Goal: Information Seeking & Learning: Understand process/instructions

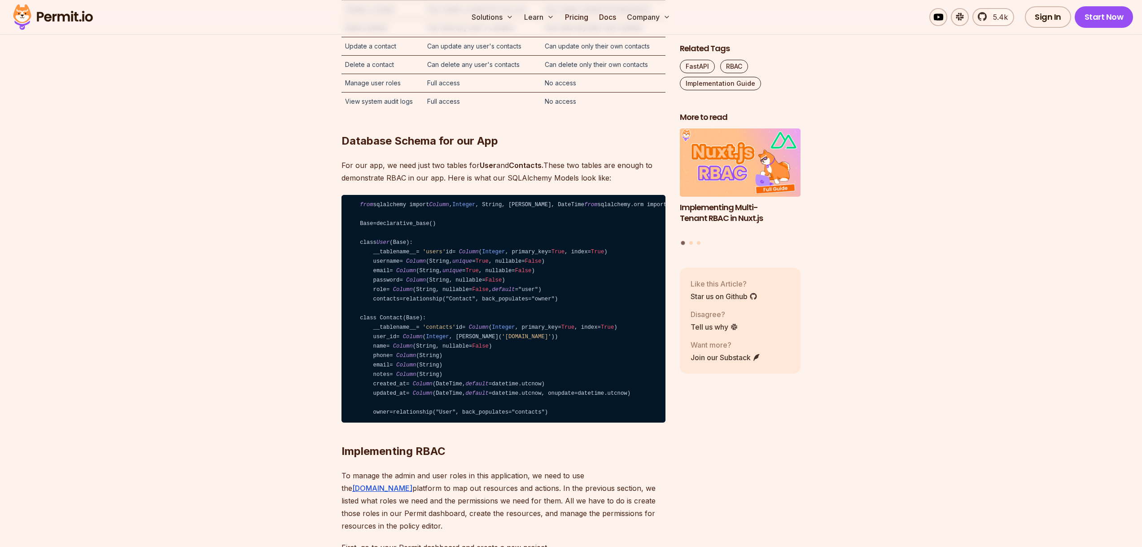
scroll to position [2155, 0]
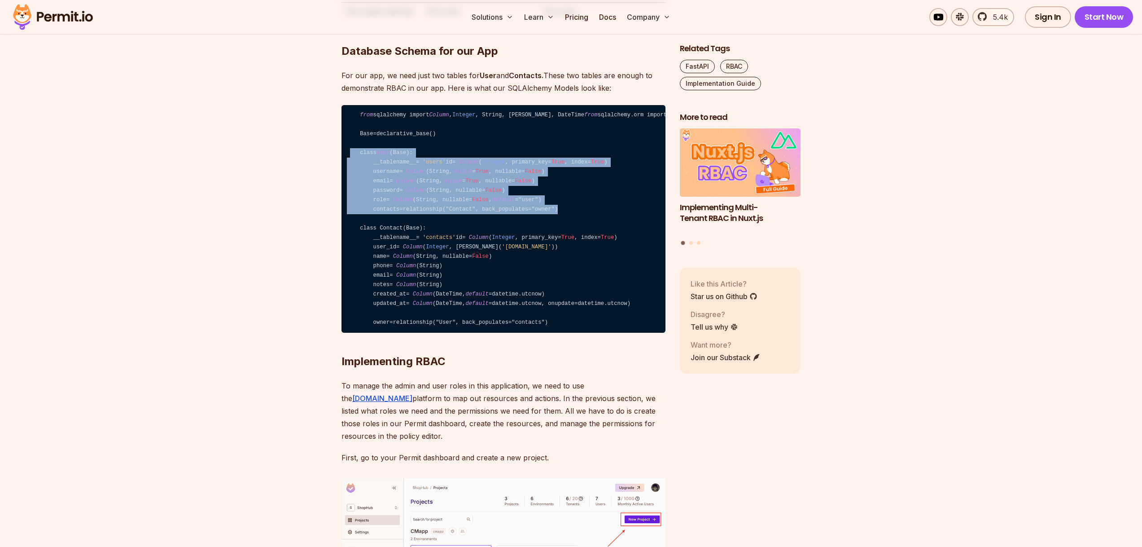
drag, startPoint x: 564, startPoint y: 334, endPoint x: 346, endPoint y: 255, distance: 232.3
click at [346, 255] on code "from sqlalchemy import Column , Integer , String, ForeignKey, DateTime from sql…" at bounding box center [504, 219] width 324 height 228
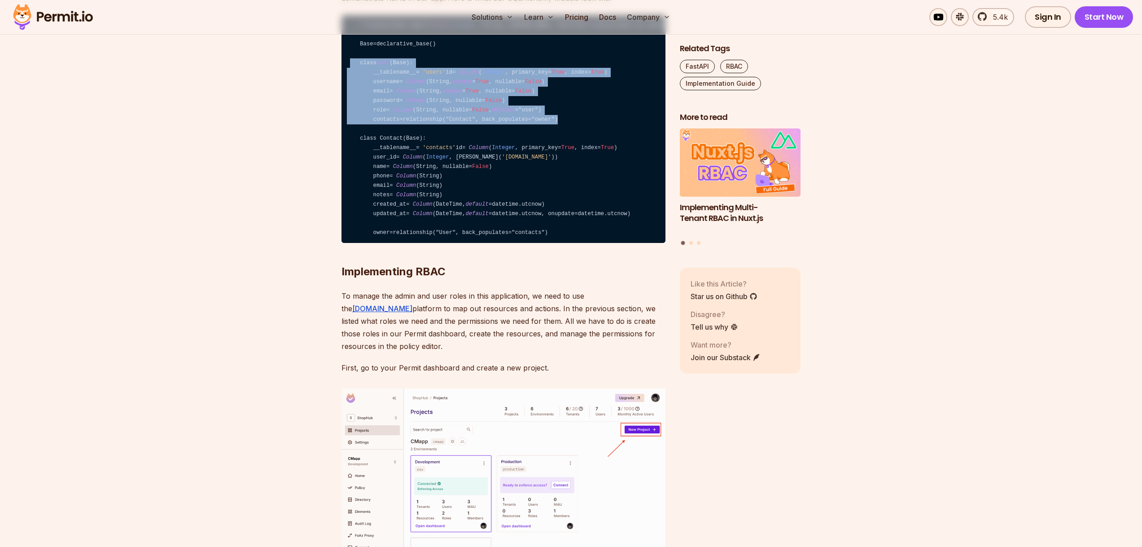
scroll to position [2603, 0]
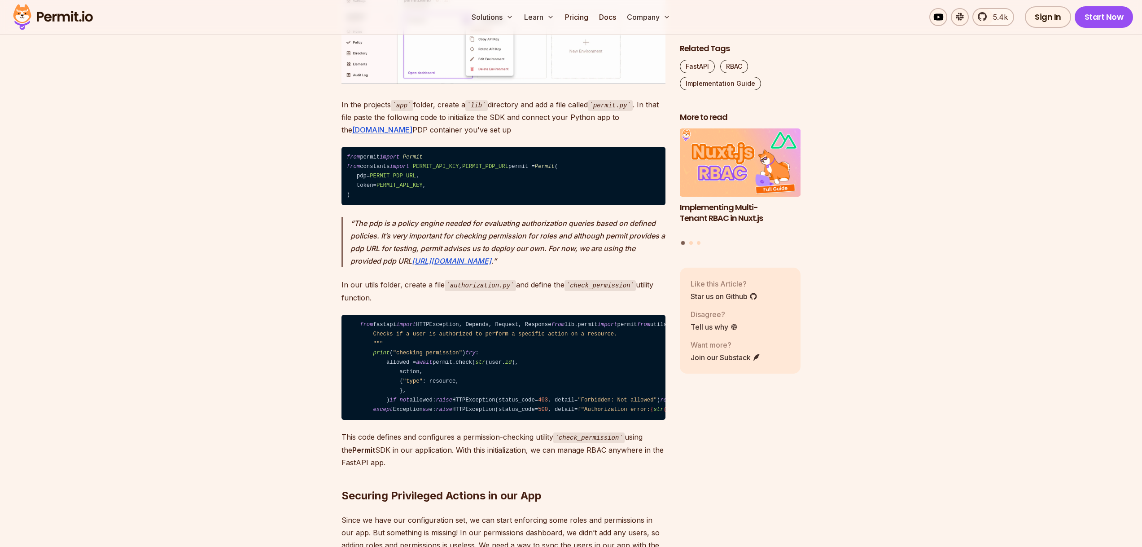
scroll to position [4264, 0]
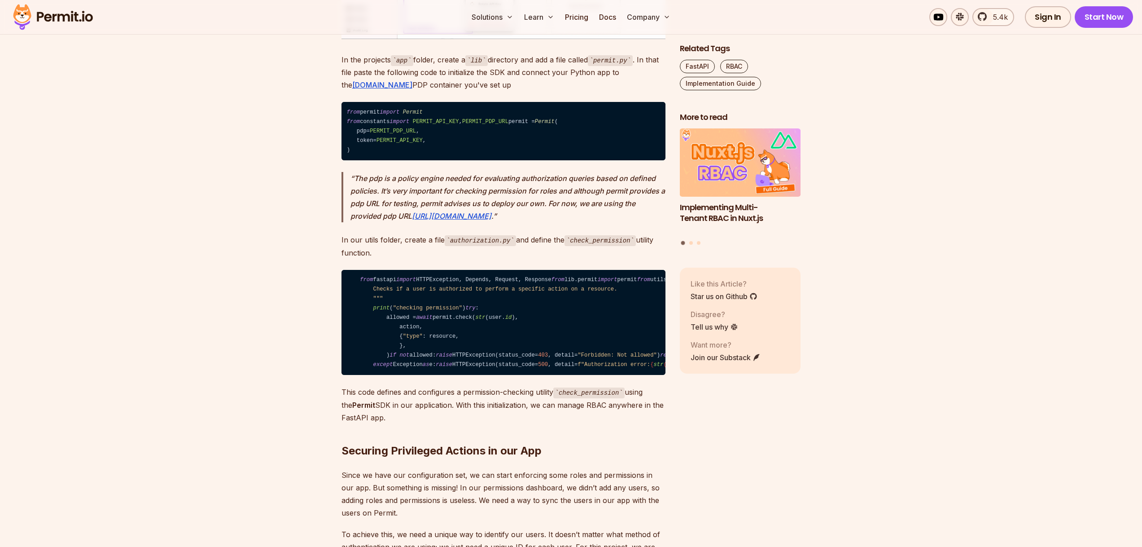
click at [423, 125] on span "PERMIT_API_KEY" at bounding box center [436, 121] width 46 height 6
click at [389, 160] on code "from permit import Permit from constants import PERMIT_API_KEY , PERMIT_PDP_URL…" at bounding box center [504, 131] width 324 height 58
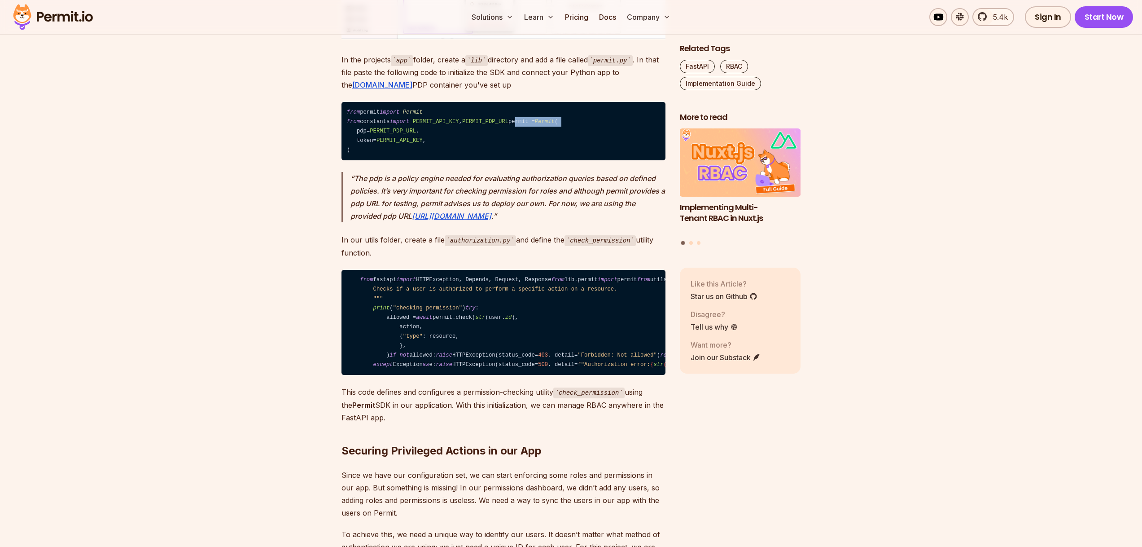
click at [389, 160] on code "from permit import Permit from constants import PERMIT_API_KEY , PERMIT_PDP_URL…" at bounding box center [504, 131] width 324 height 58
click at [392, 144] on span "PERMIT_API_KEY" at bounding box center [400, 140] width 46 height 6
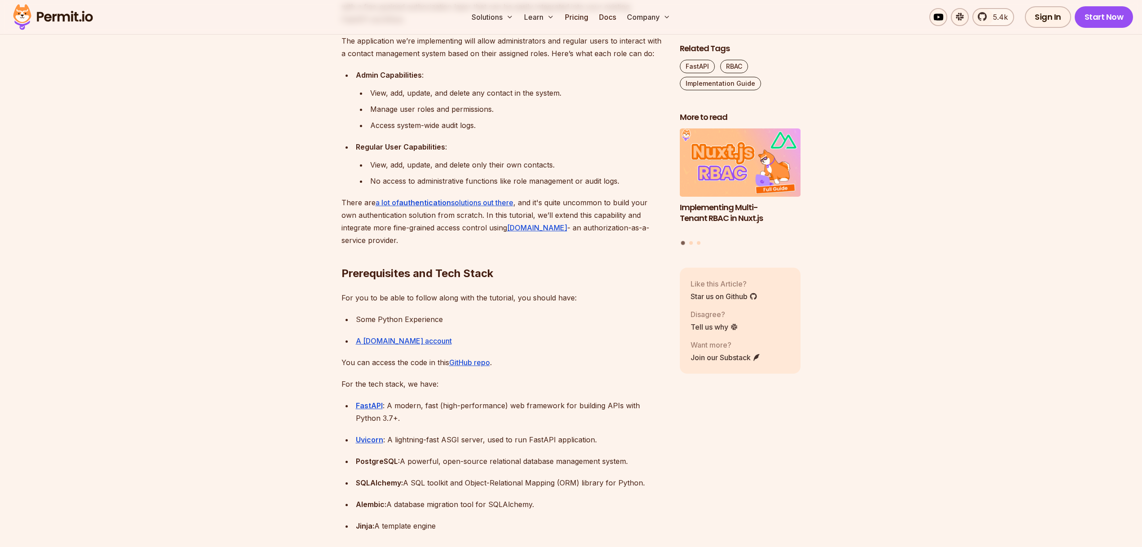
scroll to position [3170, 0]
